Goal: Task Accomplishment & Management: Use online tool/utility

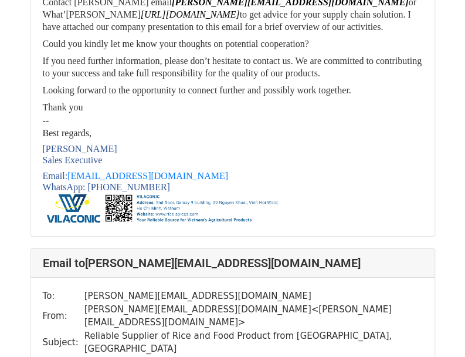
scroll to position [1114, 0]
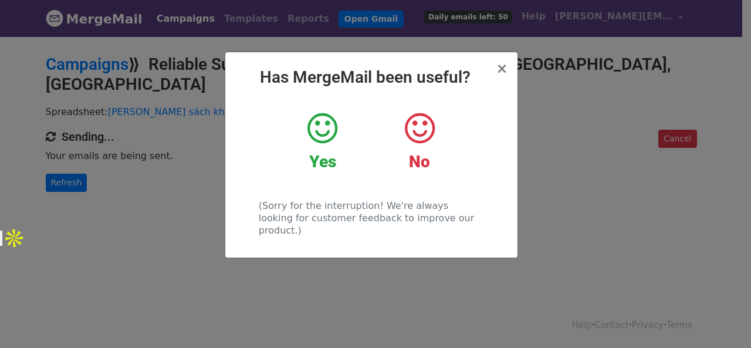
click at [32, 263] on div "× Has MergeMail been useful? Yes No (Sorry for the interruption! We're always l…" at bounding box center [375, 191] width 751 height 313
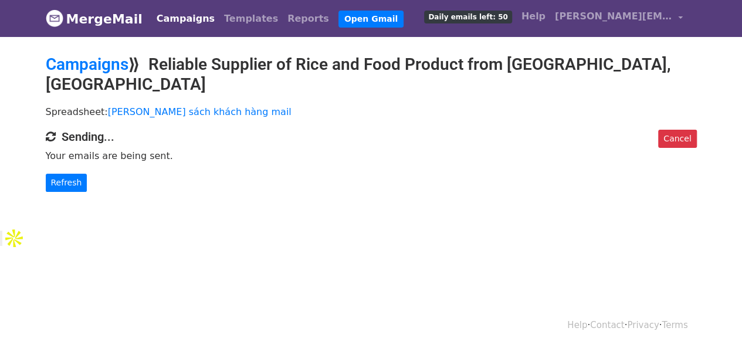
click at [701, 168] on div "Cancel Sending... Your emails are being sent. Refresh" at bounding box center [371, 161] width 668 height 62
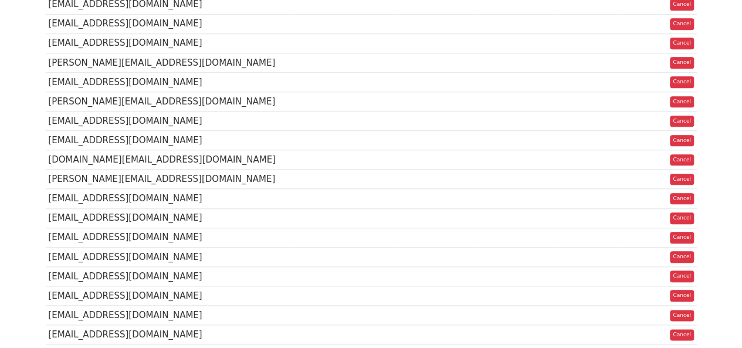
scroll to position [644, 0]
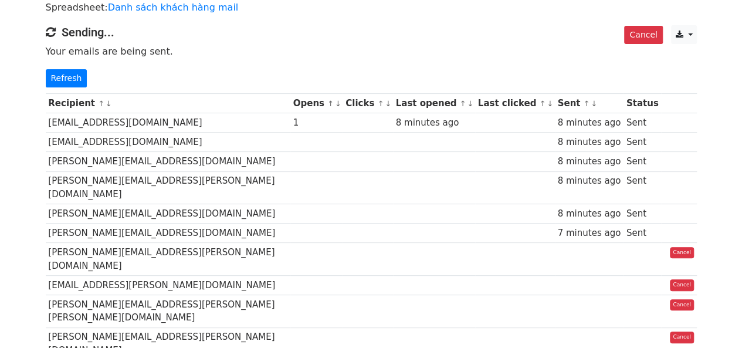
scroll to position [175, 0]
